Goal: Task Accomplishment & Management: Manage account settings

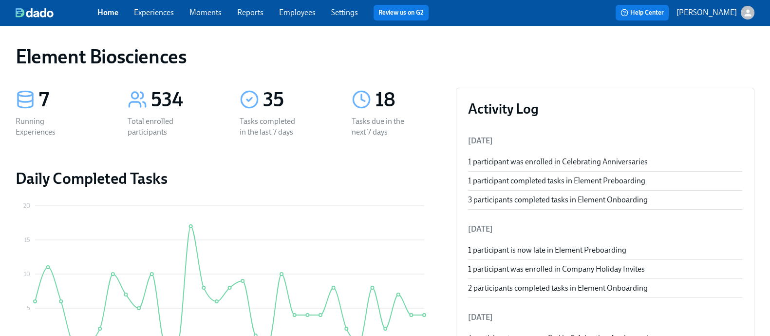
click at [159, 8] on link "Experiences" at bounding box center [154, 12] width 40 height 9
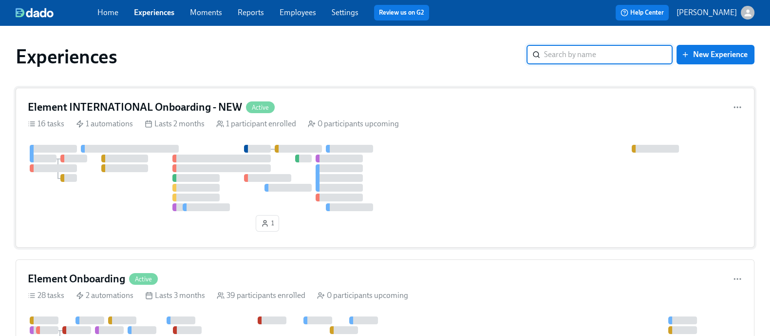
click at [175, 119] on div "Lasts 2 months" at bounding box center [175, 123] width 60 height 11
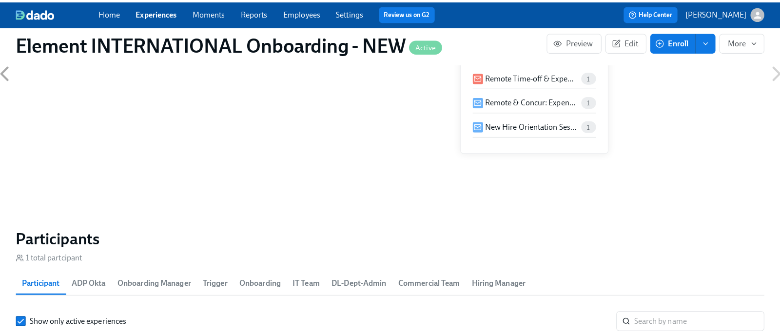
scroll to position [745, 0]
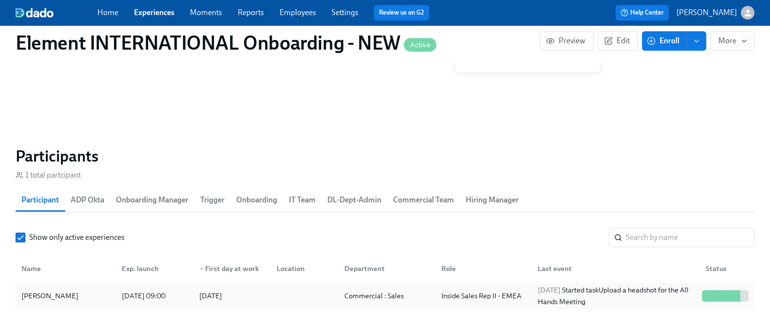
click at [84, 292] on div "[PERSON_NAME]" at bounding box center [66, 295] width 96 height 19
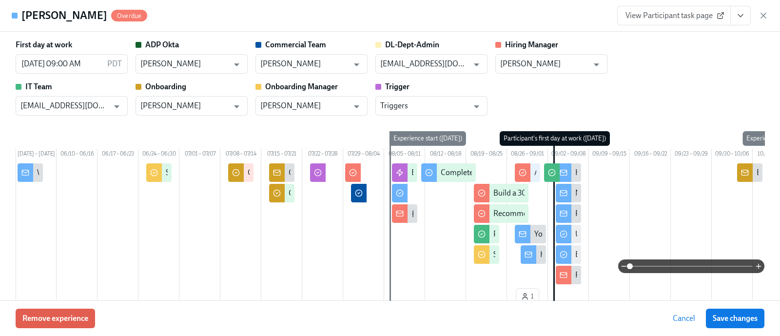
click at [742, 13] on icon "View task page" at bounding box center [740, 16] width 10 height 10
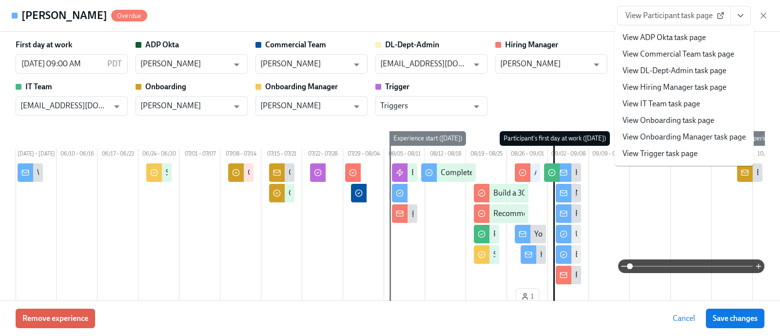
click at [709, 51] on link "View Commercial Team task page" at bounding box center [678, 54] width 112 height 11
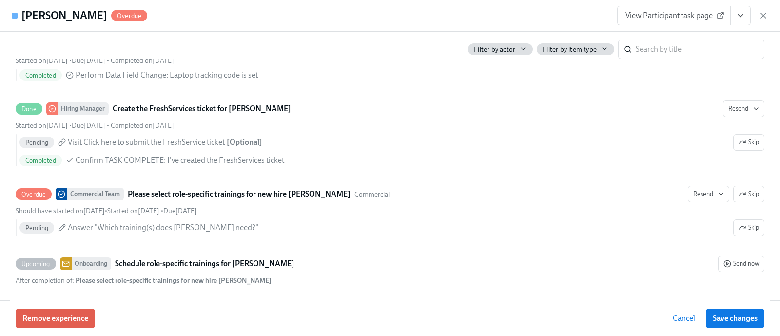
scroll to position [713, 0]
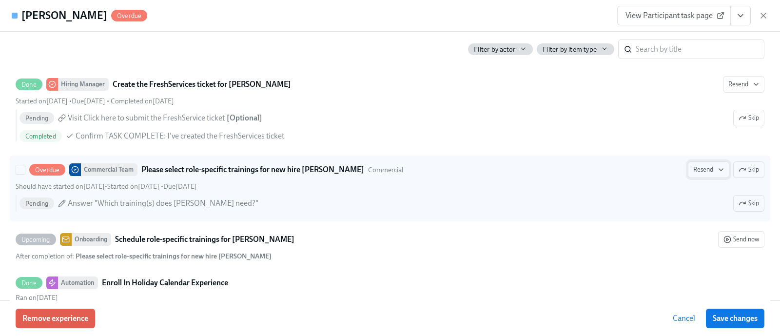
click at [717, 173] on icon "button" at bounding box center [721, 170] width 8 height 8
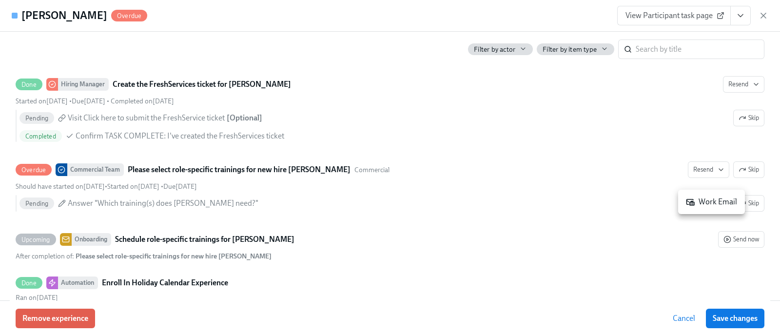
click at [702, 201] on div "Work Email" at bounding box center [710, 201] width 51 height 11
click at [559, 334] on div at bounding box center [390, 168] width 780 height 336
click at [719, 315] on span "Save changes" at bounding box center [734, 318] width 45 height 10
